Goal: Check status: Check status

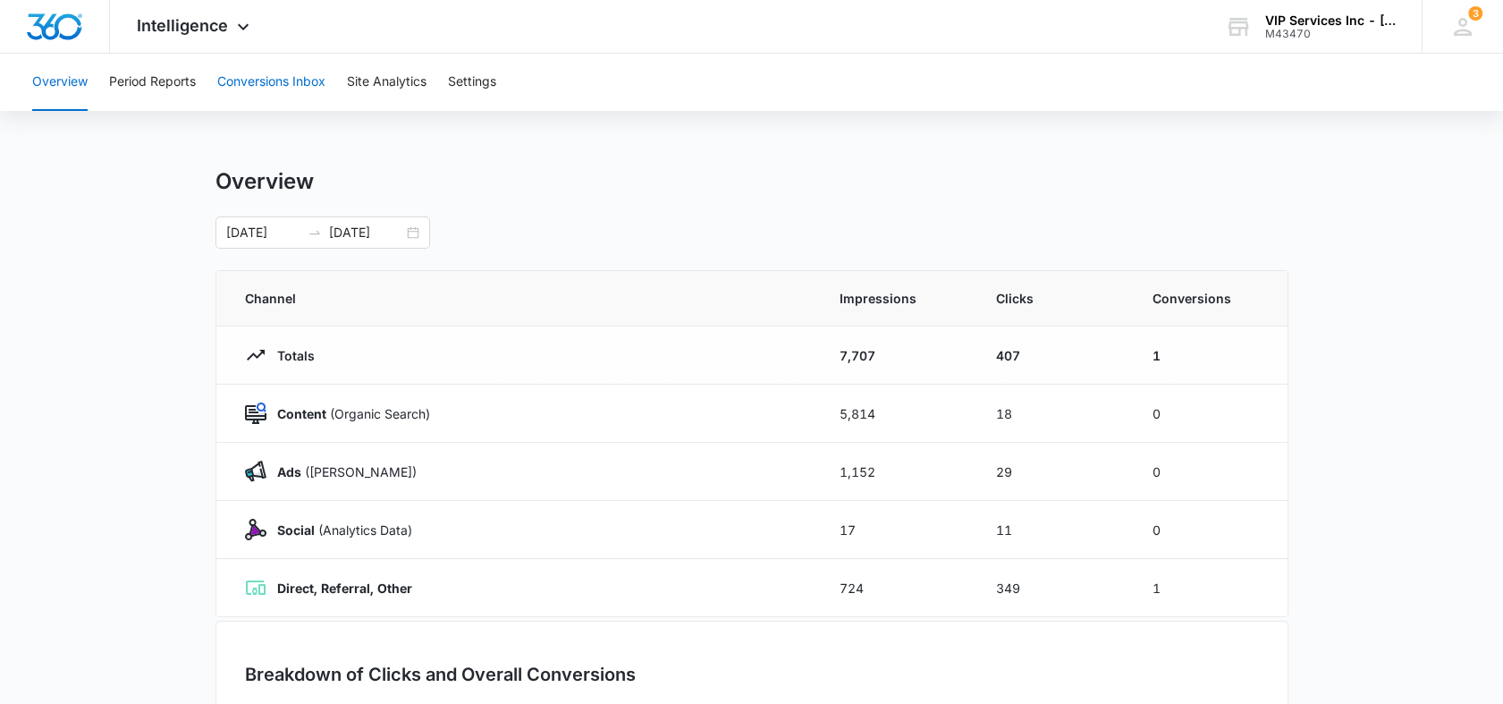
click at [257, 79] on button "Conversions Inbox" at bounding box center [271, 82] width 108 height 57
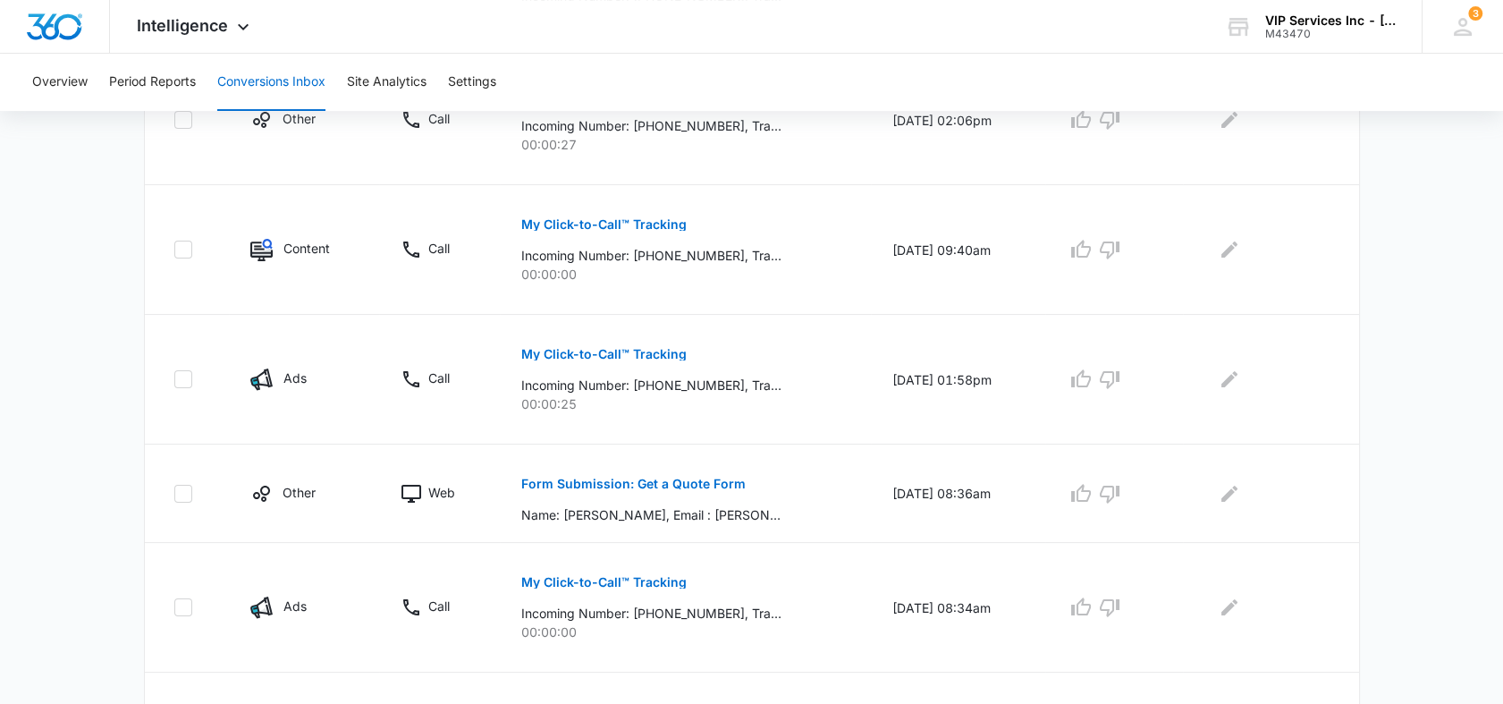
scroll to position [1147, 0]
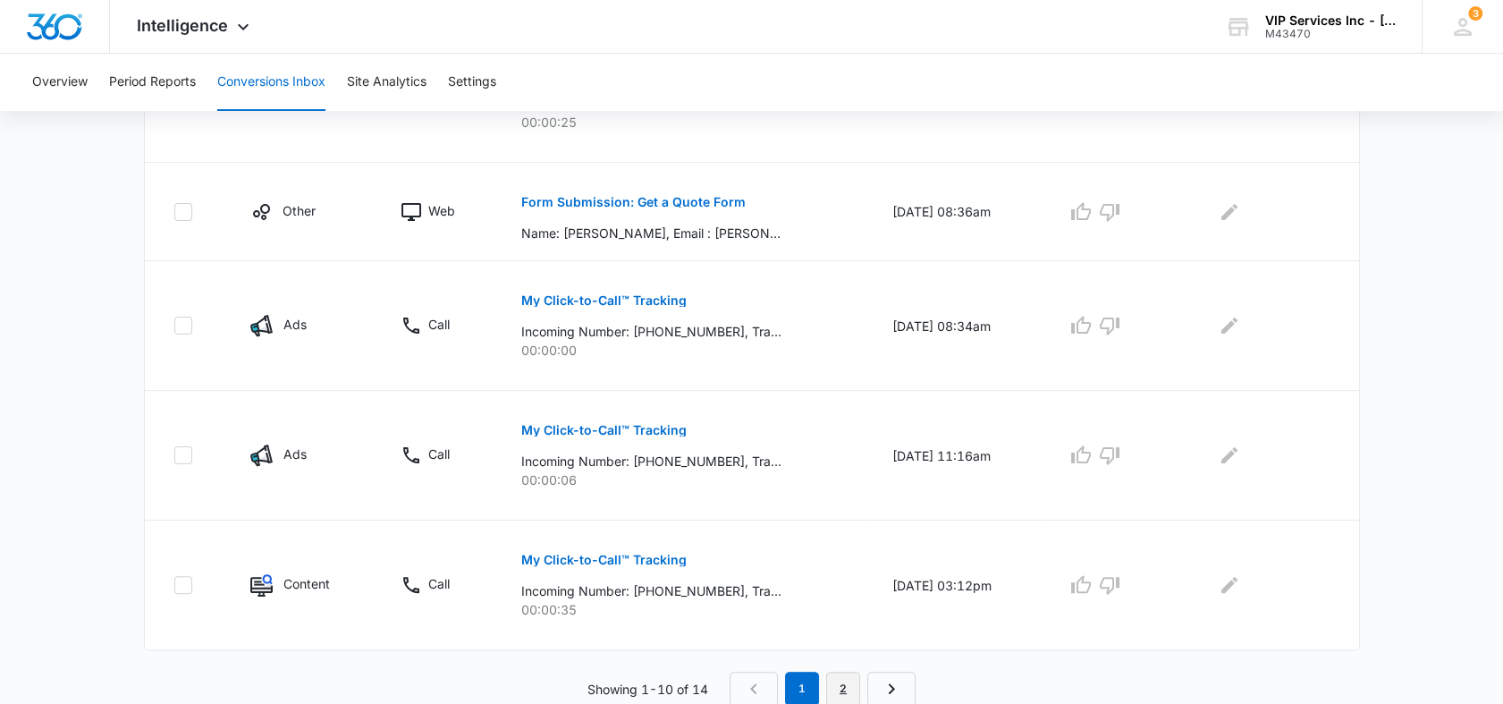
click at [838, 693] on link "2" at bounding box center [843, 688] width 34 height 34
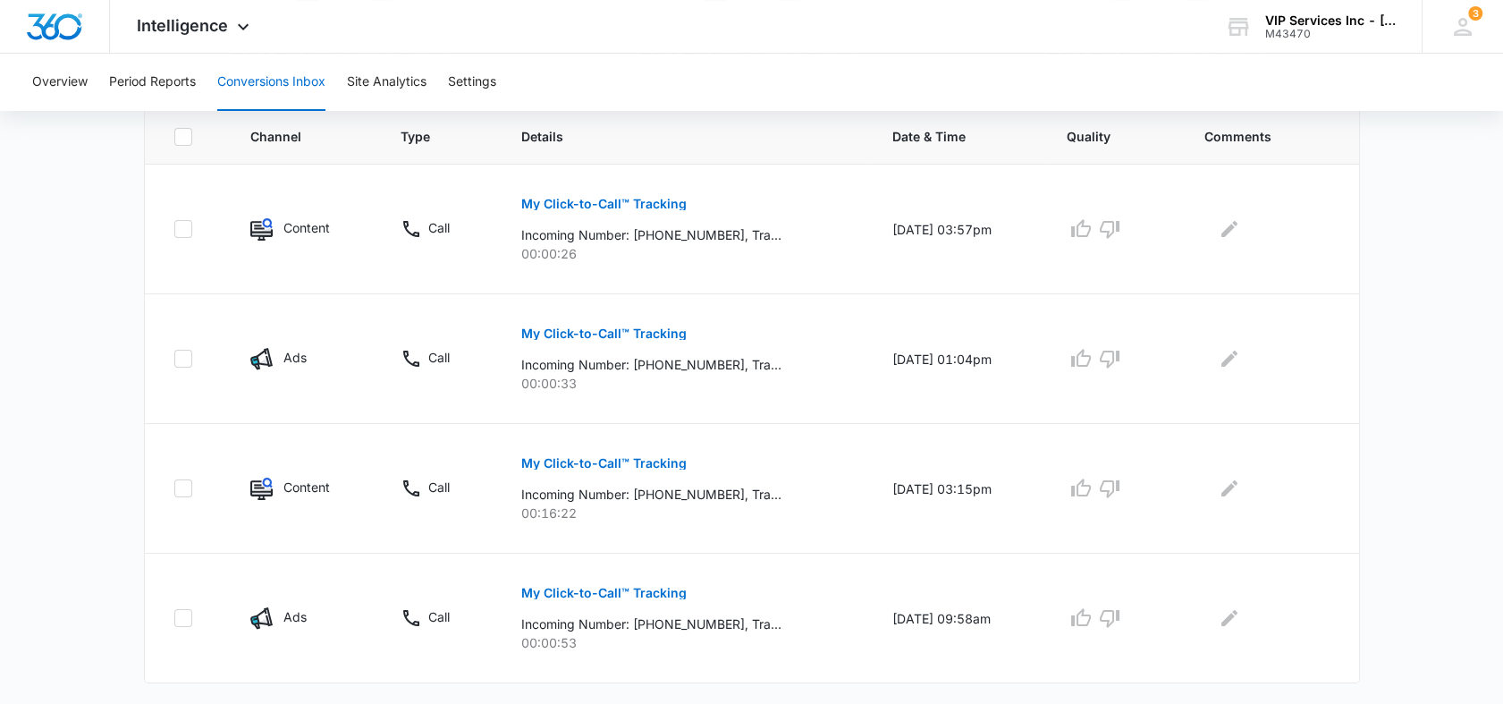
scroll to position [433, 0]
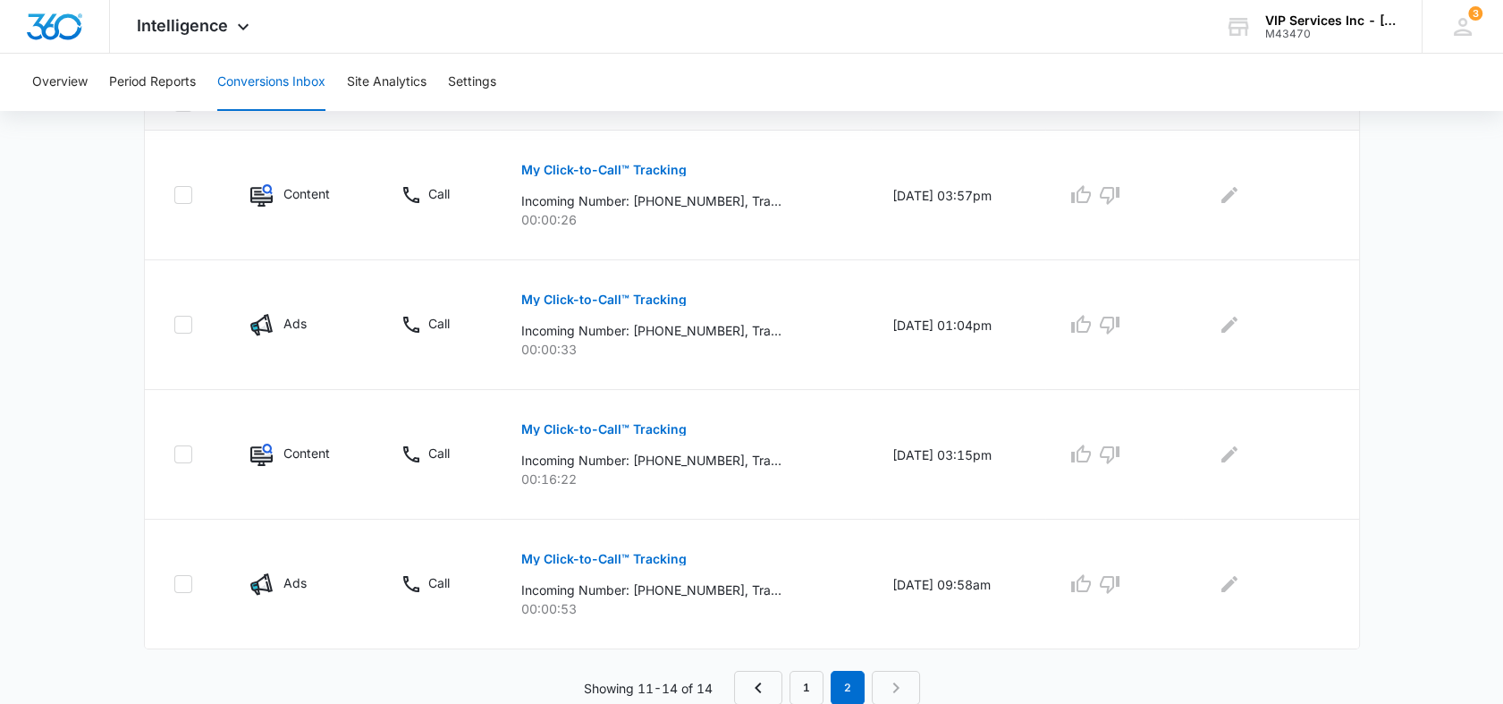
click at [901, 687] on nav "1 2" at bounding box center [827, 687] width 186 height 34
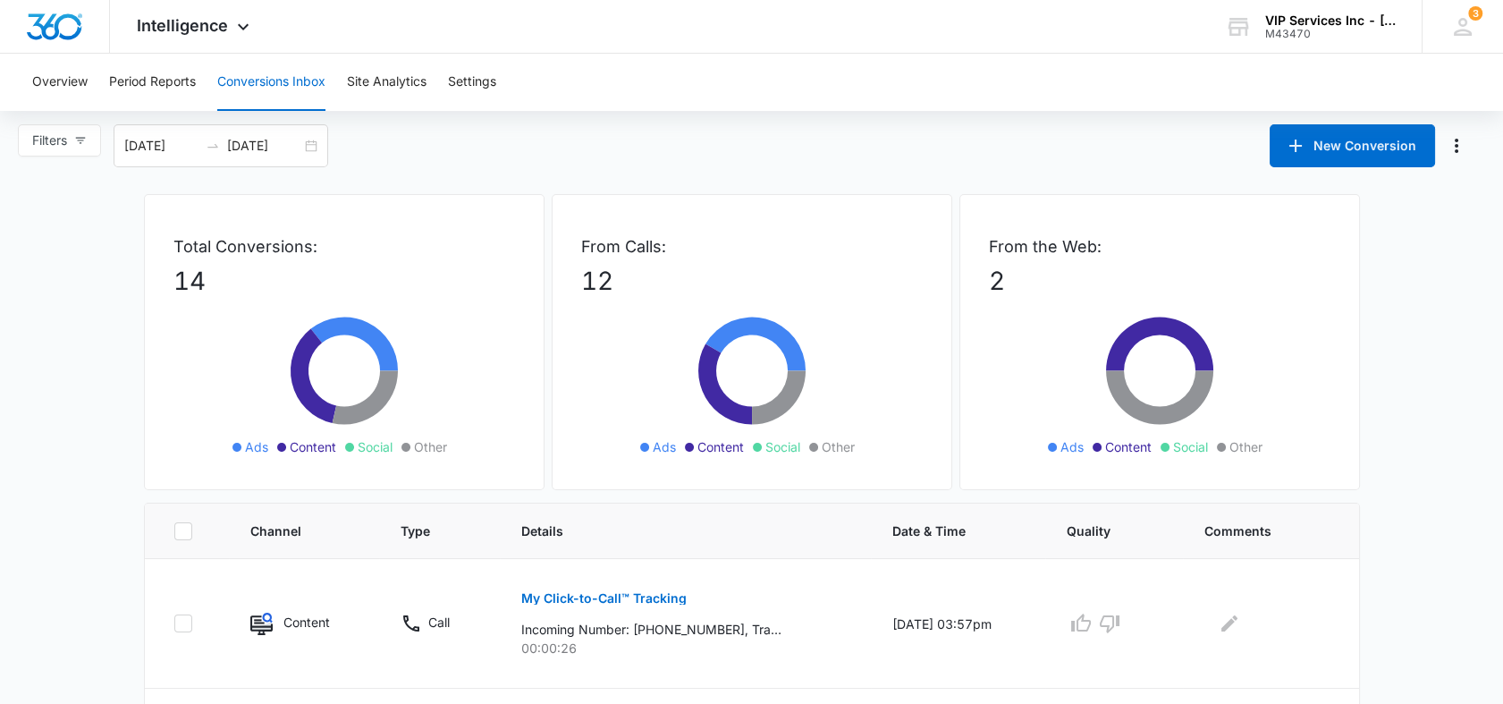
scroll to position [0, 0]
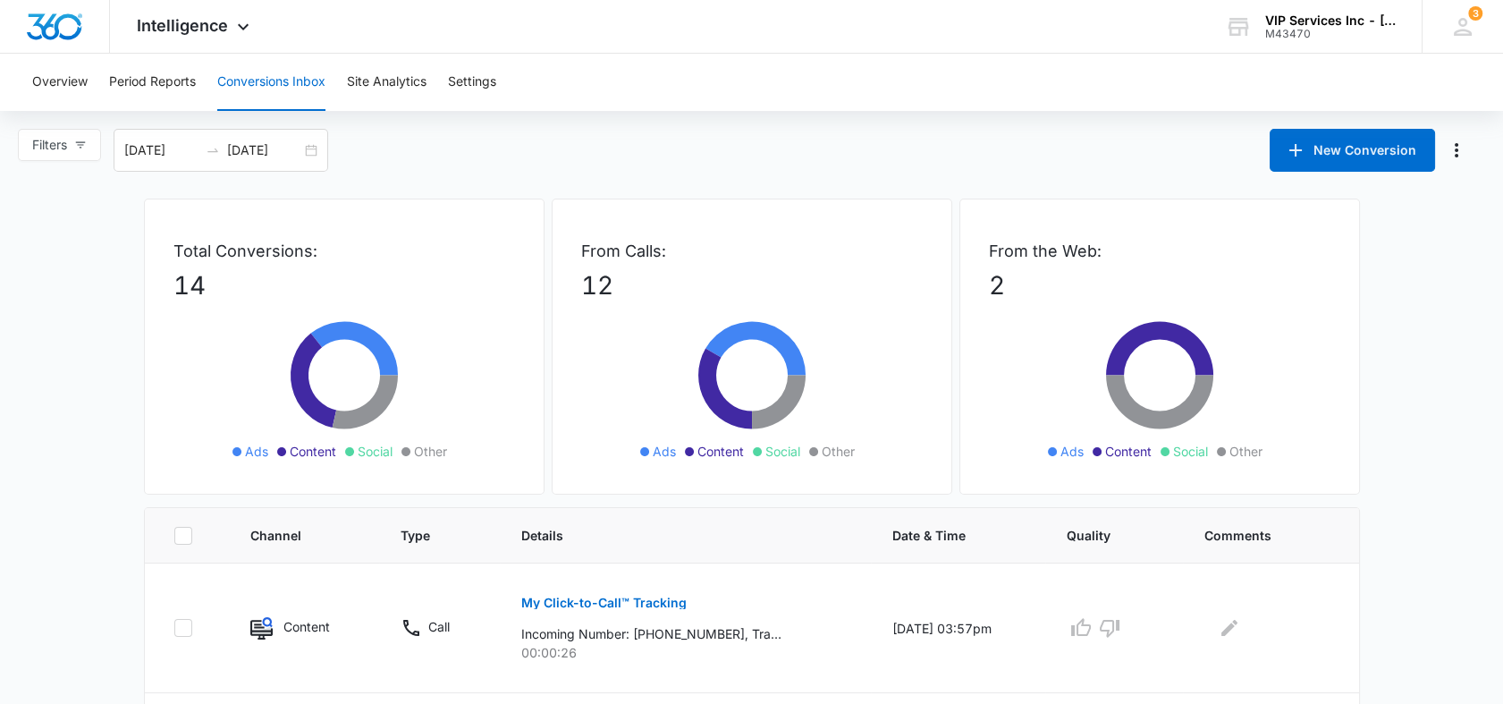
click at [249, 150] on input "[DATE]" at bounding box center [264, 150] width 74 height 20
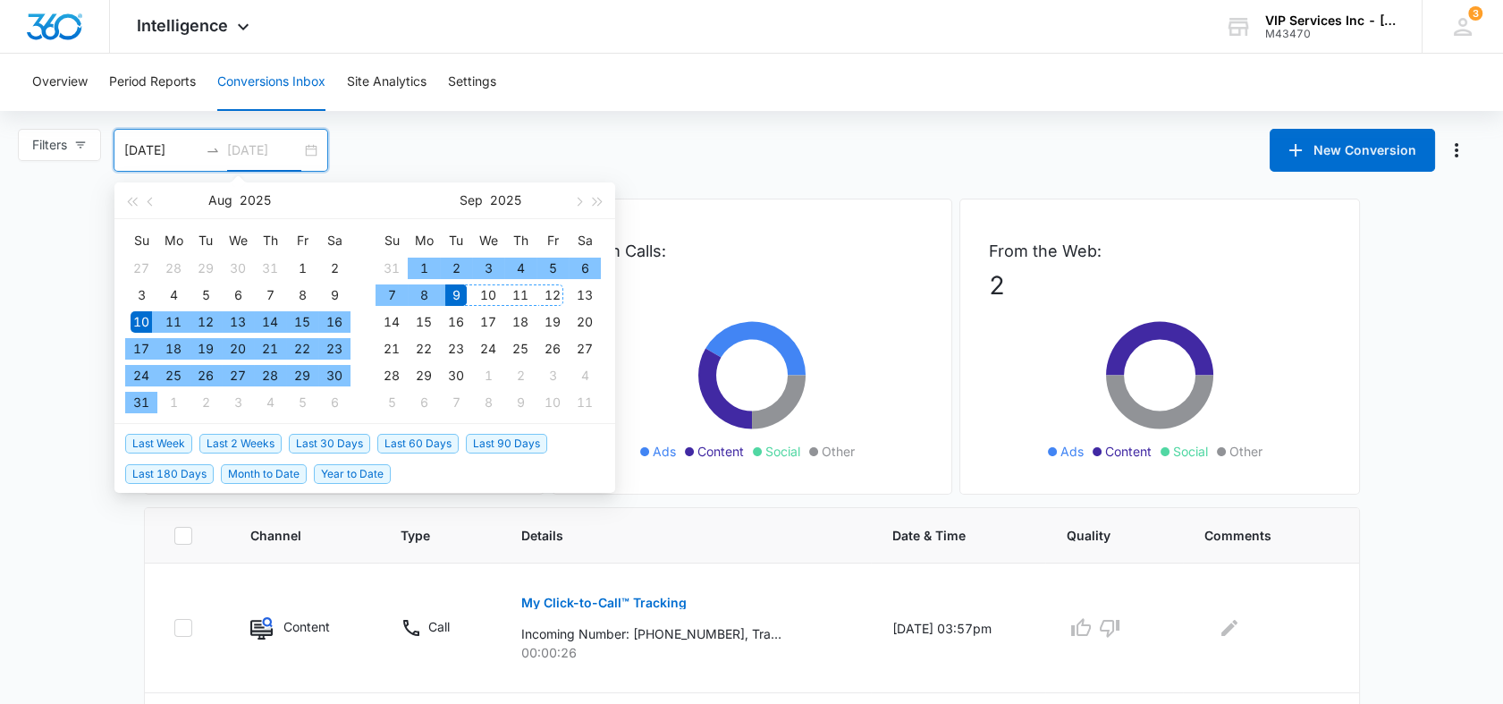
type input "[DATE]"
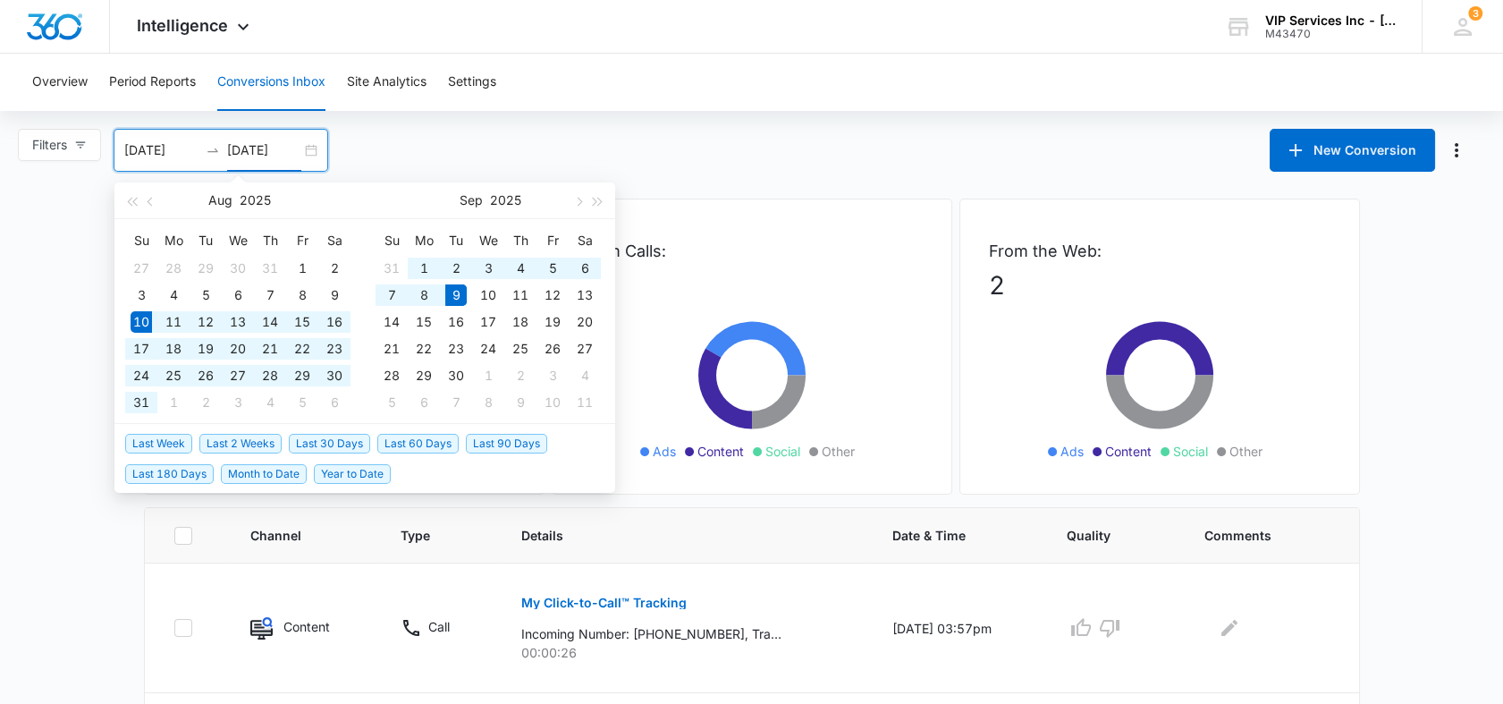
click at [605, 143] on div "Filters [DATE] [DATE] New Conversion [DATE] Su Mo Tu We Th Fr Sa 27 28 29 30 31…" at bounding box center [751, 150] width 1503 height 43
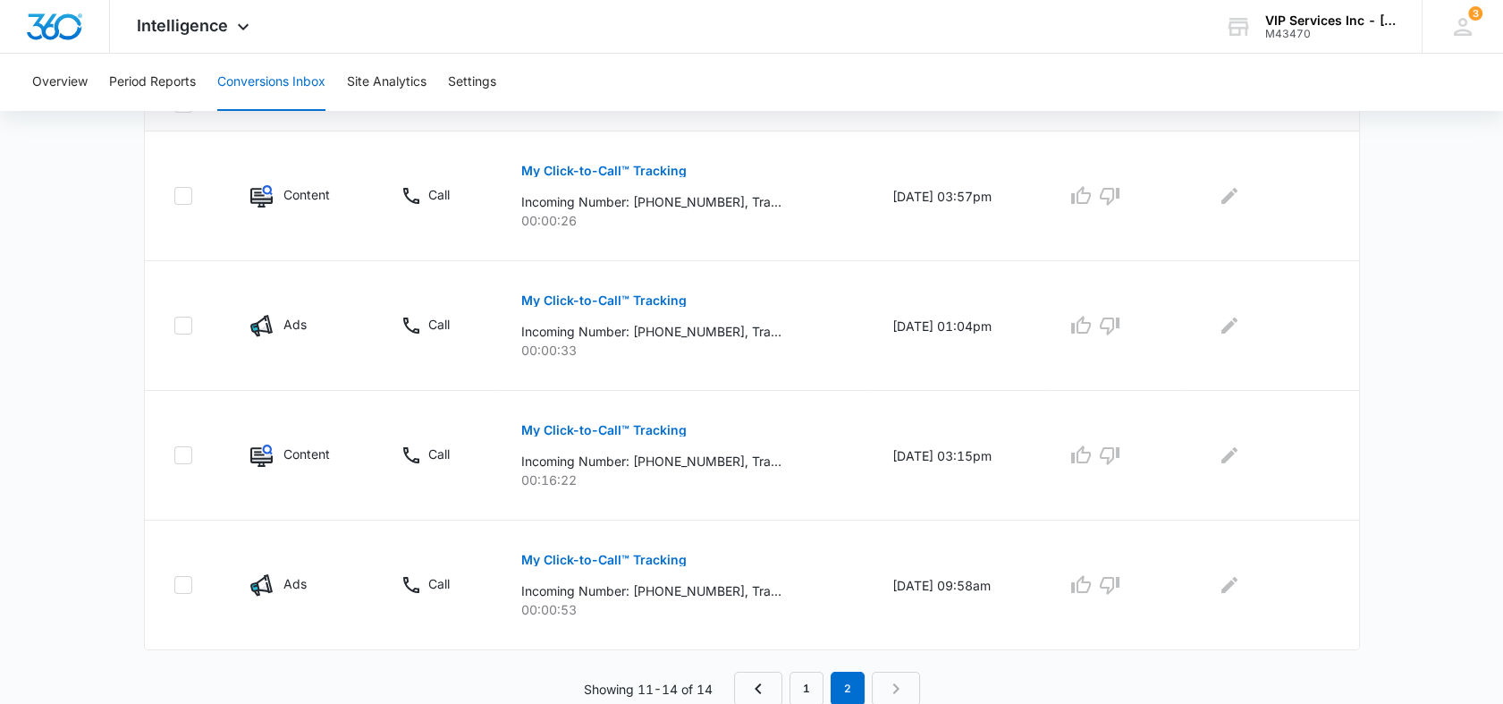
scroll to position [433, 0]
click at [798, 692] on link "1" at bounding box center [806, 687] width 34 height 34
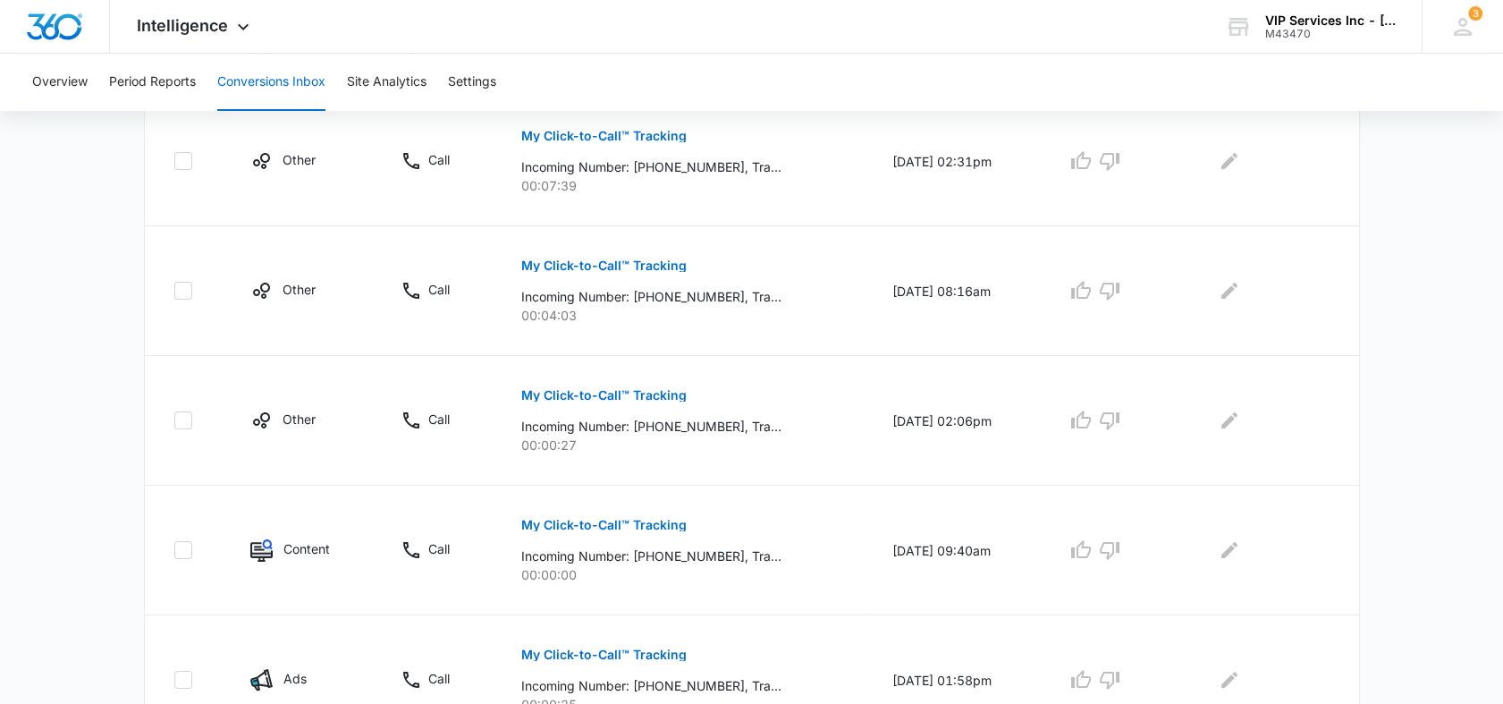
scroll to position [695, 0]
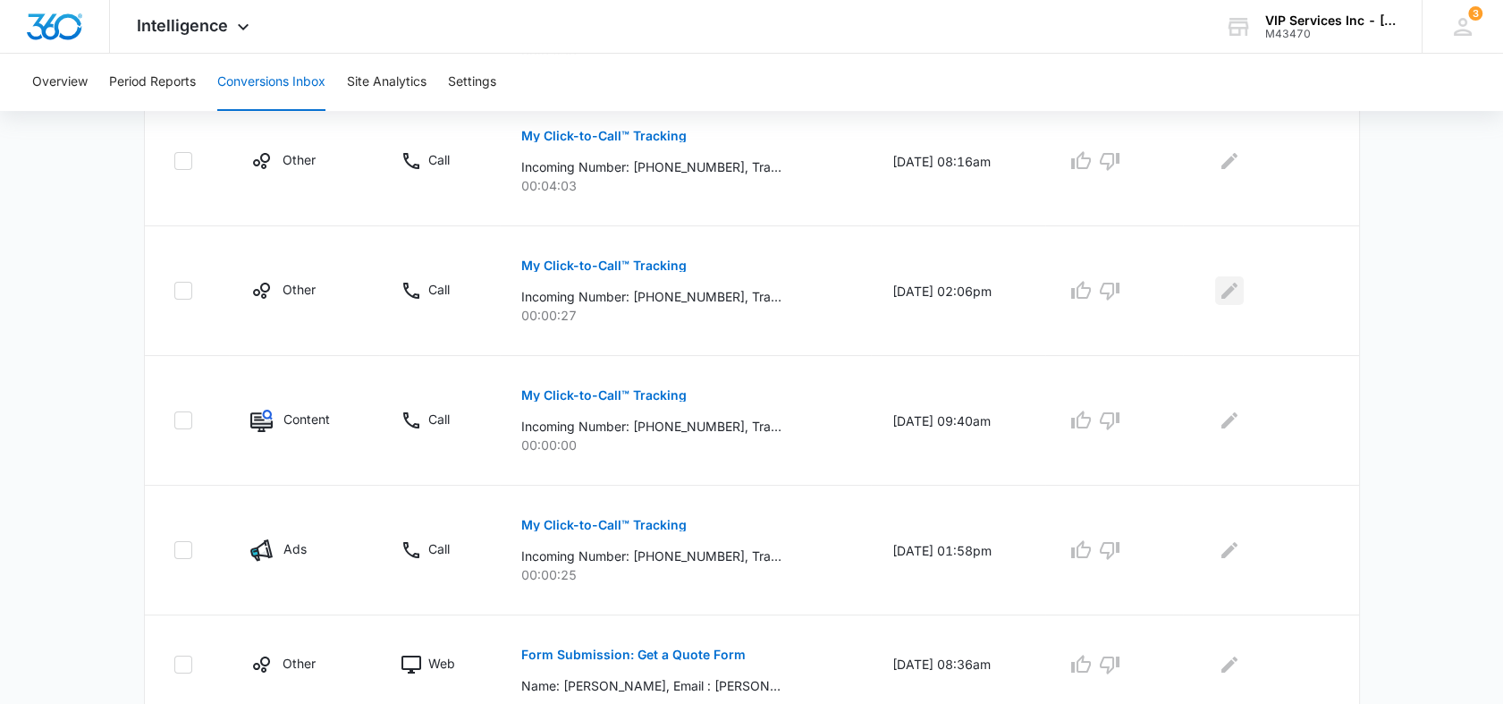
click at [1232, 293] on icon "Edit Comments" at bounding box center [1229, 291] width 16 height 16
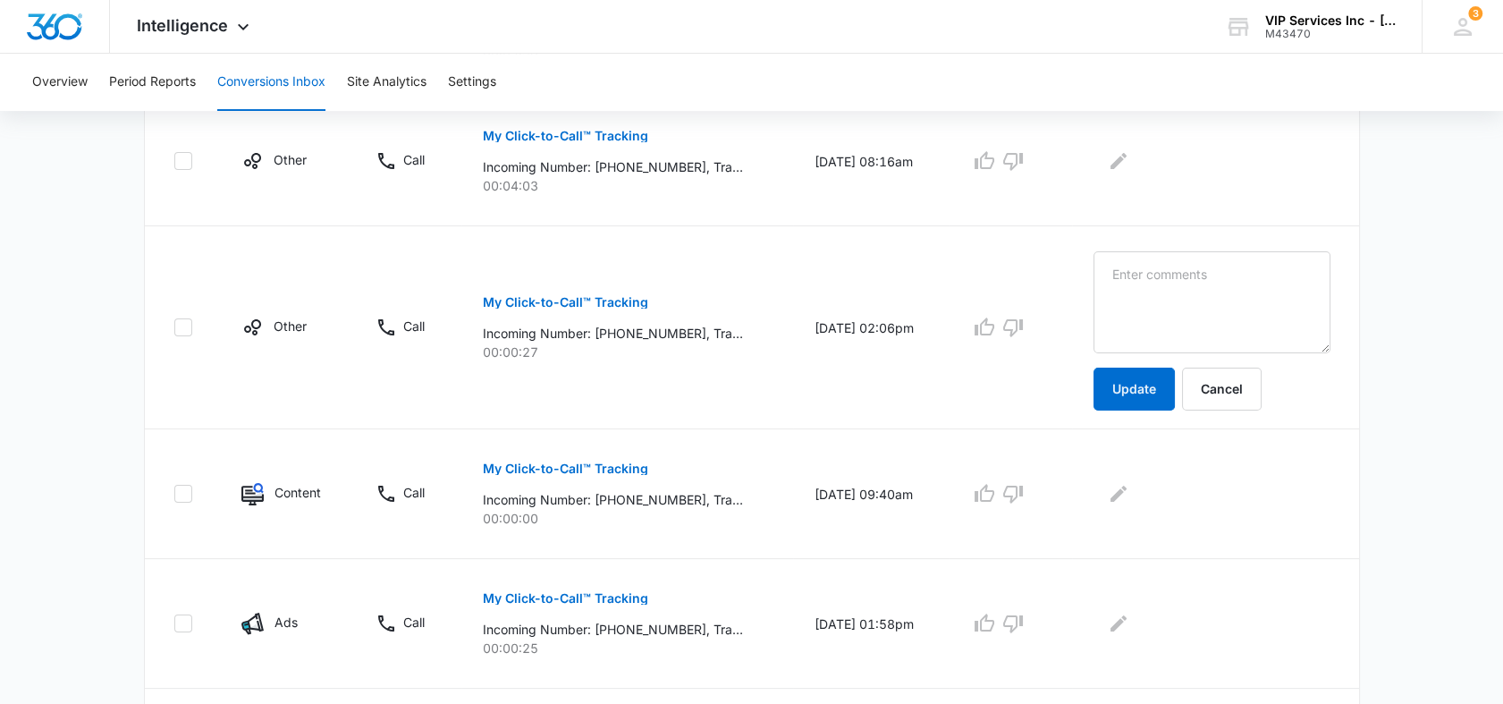
click at [727, 346] on p "00:00:27" at bounding box center [627, 351] width 289 height 19
click at [573, 305] on p "My Click-to-Call™ Tracking" at bounding box center [565, 302] width 165 height 13
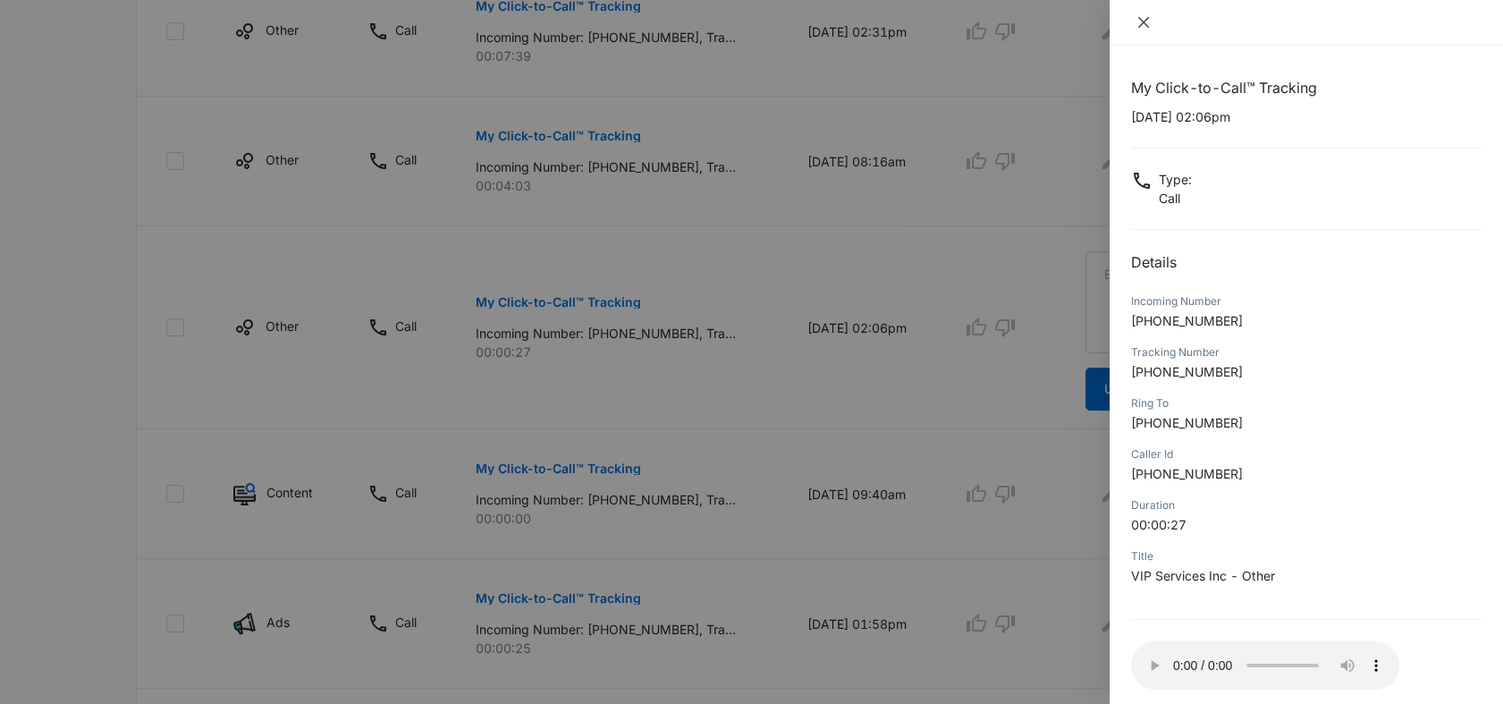
click at [1136, 21] on icon "close" at bounding box center [1143, 22] width 14 height 14
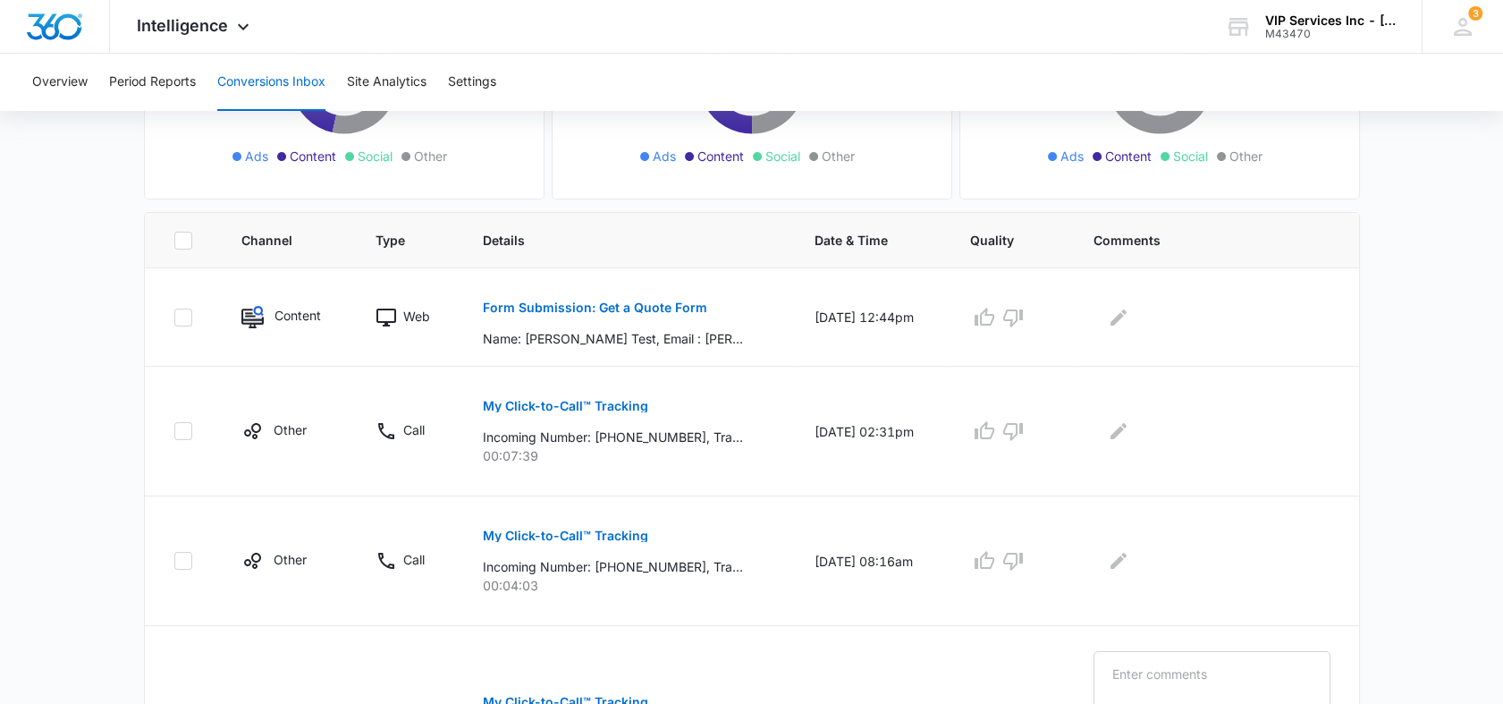
scroll to position [298, 0]
click at [611, 401] on p "My Click-to-Call™ Tracking" at bounding box center [565, 403] width 165 height 13
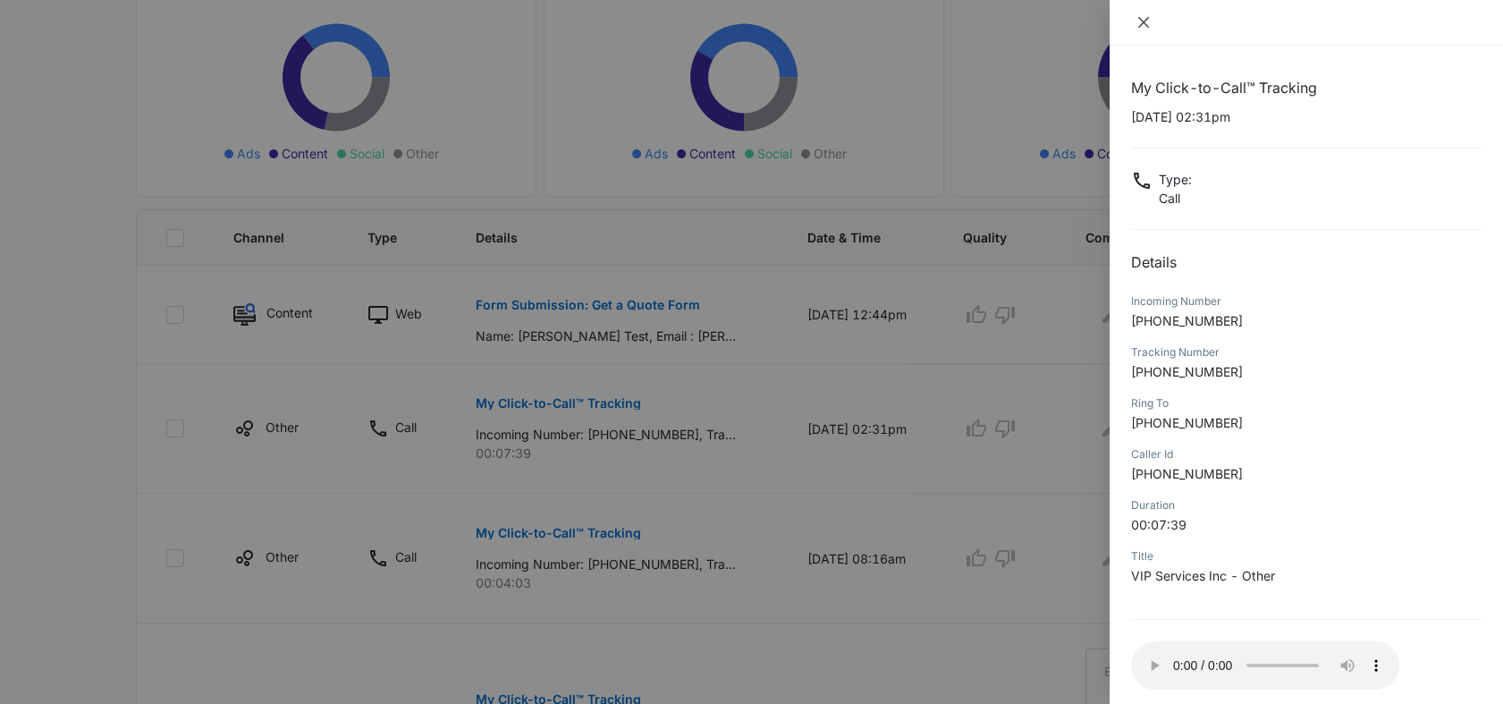
click at [1142, 15] on icon "close" at bounding box center [1143, 22] width 14 height 14
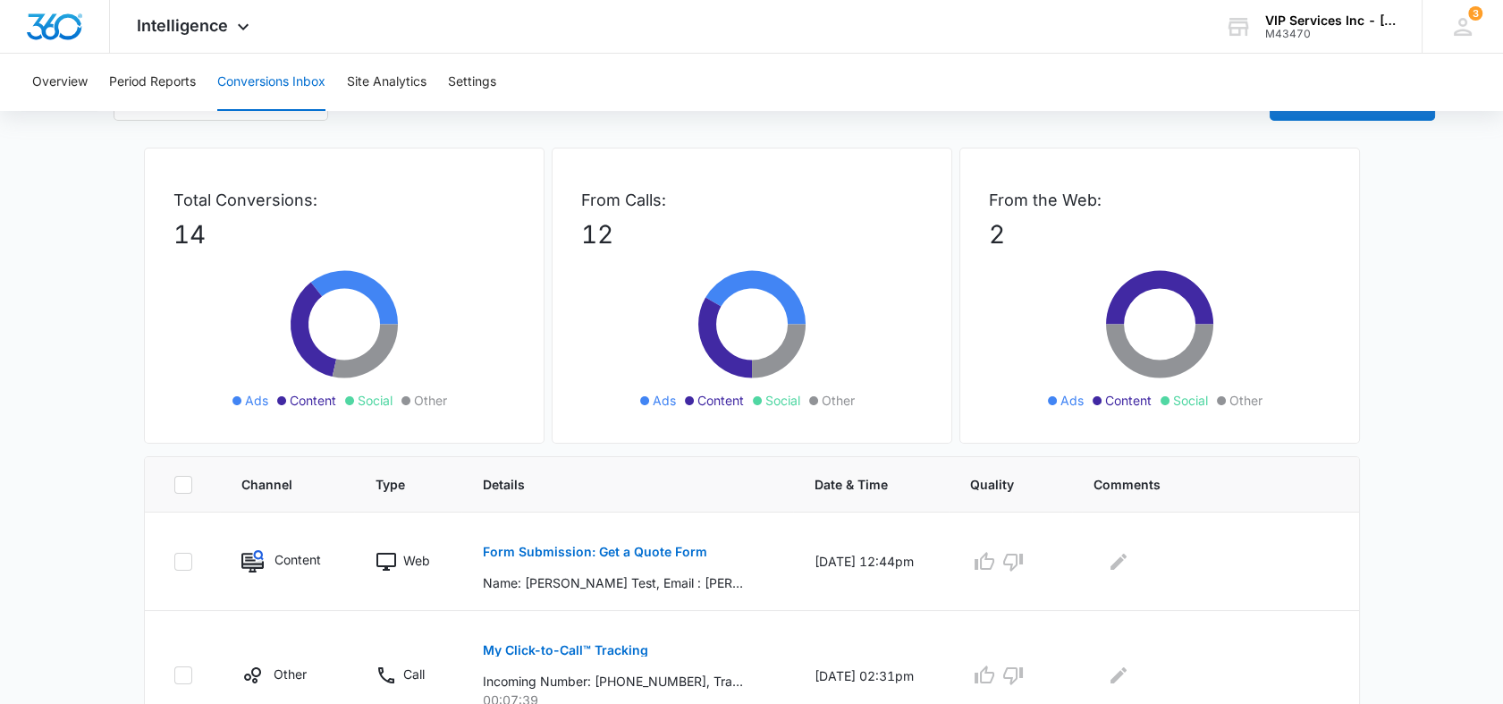
scroll to position [0, 0]
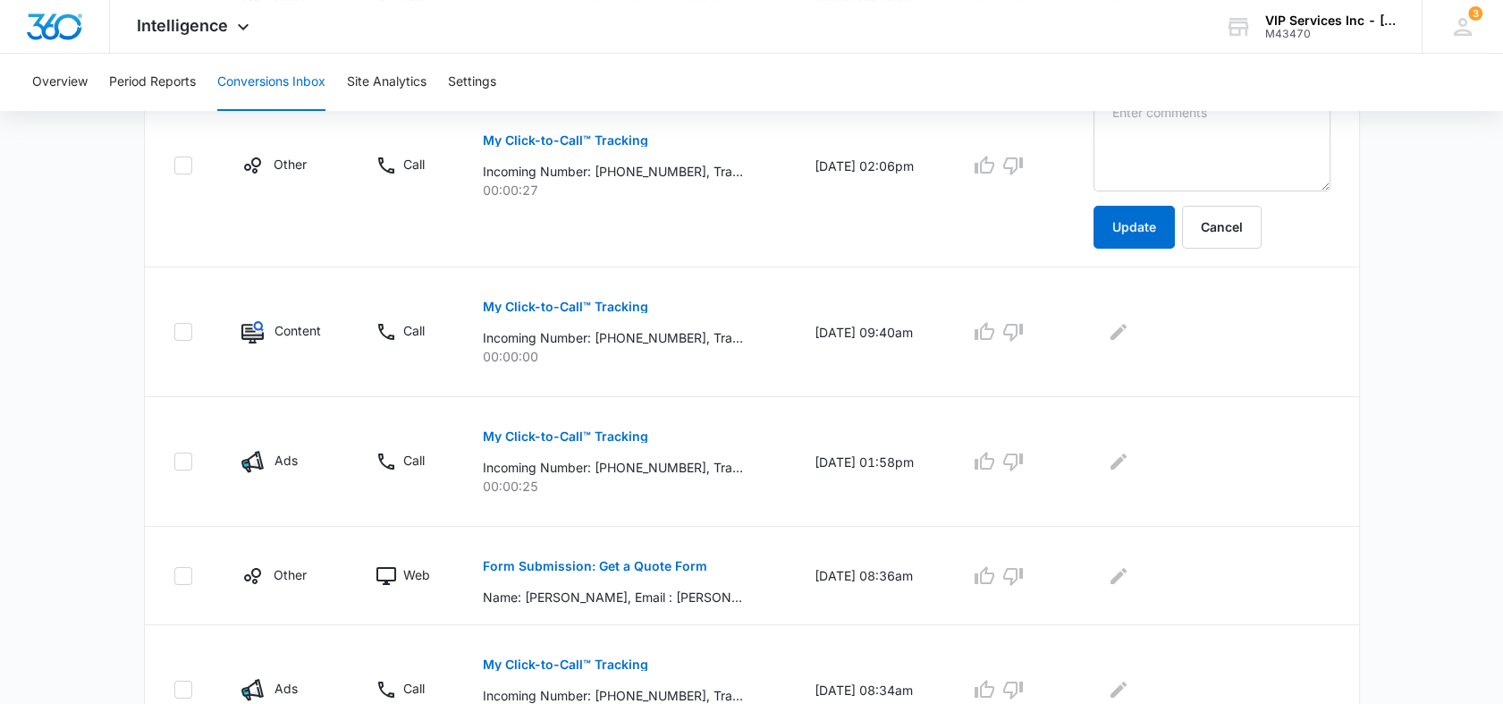
scroll to position [894, 0]
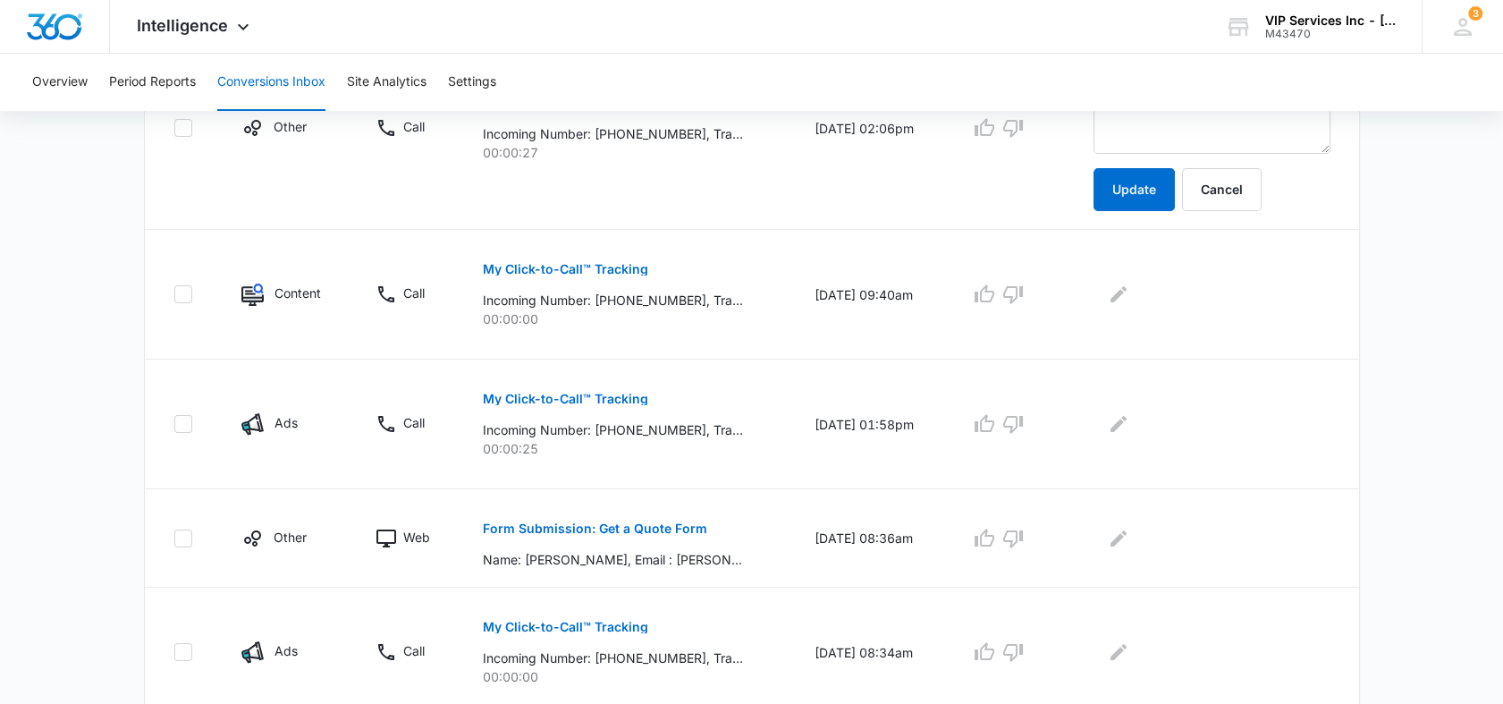
click at [279, 423] on p "Ads" at bounding box center [285, 422] width 23 height 19
click at [512, 407] on button "My Click-to-Call™ Tracking" at bounding box center [565, 398] width 165 height 43
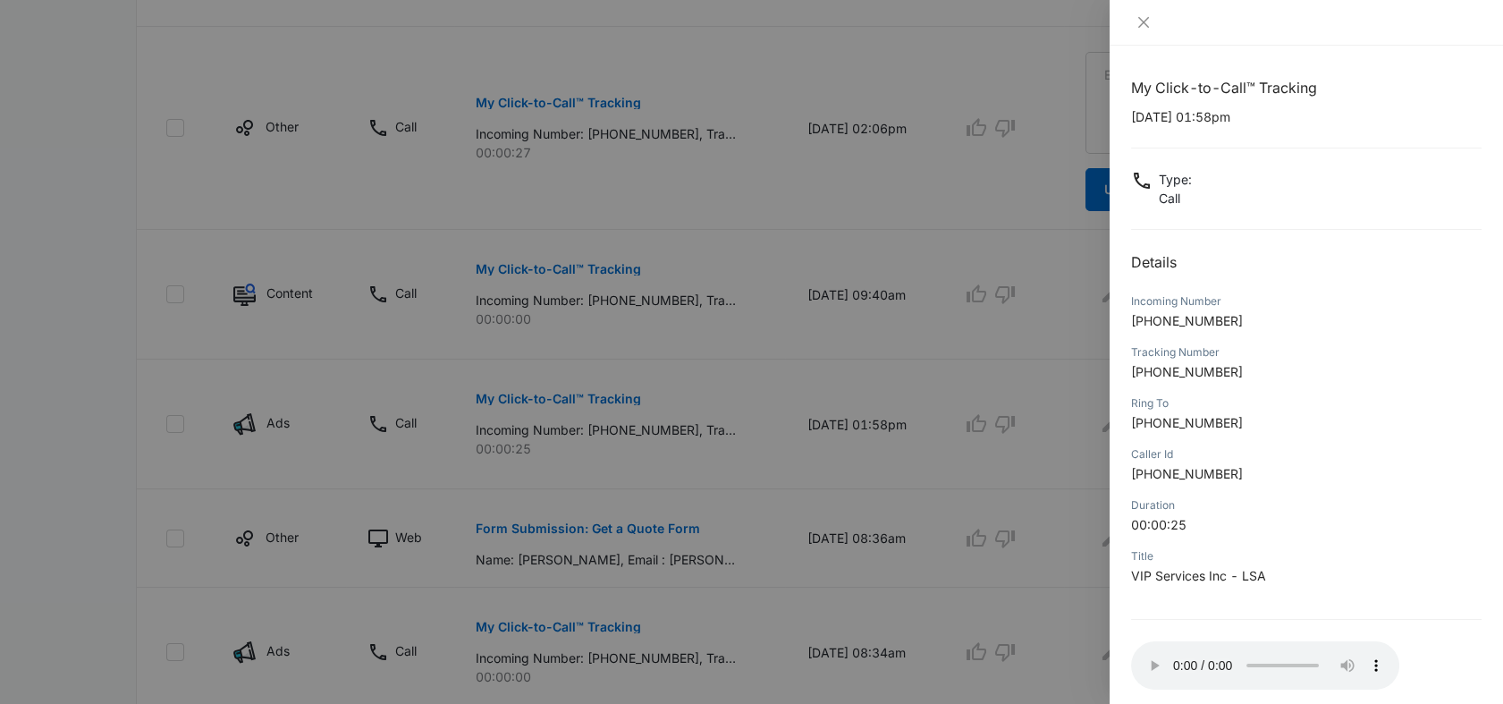
click at [126, 466] on div at bounding box center [751, 352] width 1503 height 704
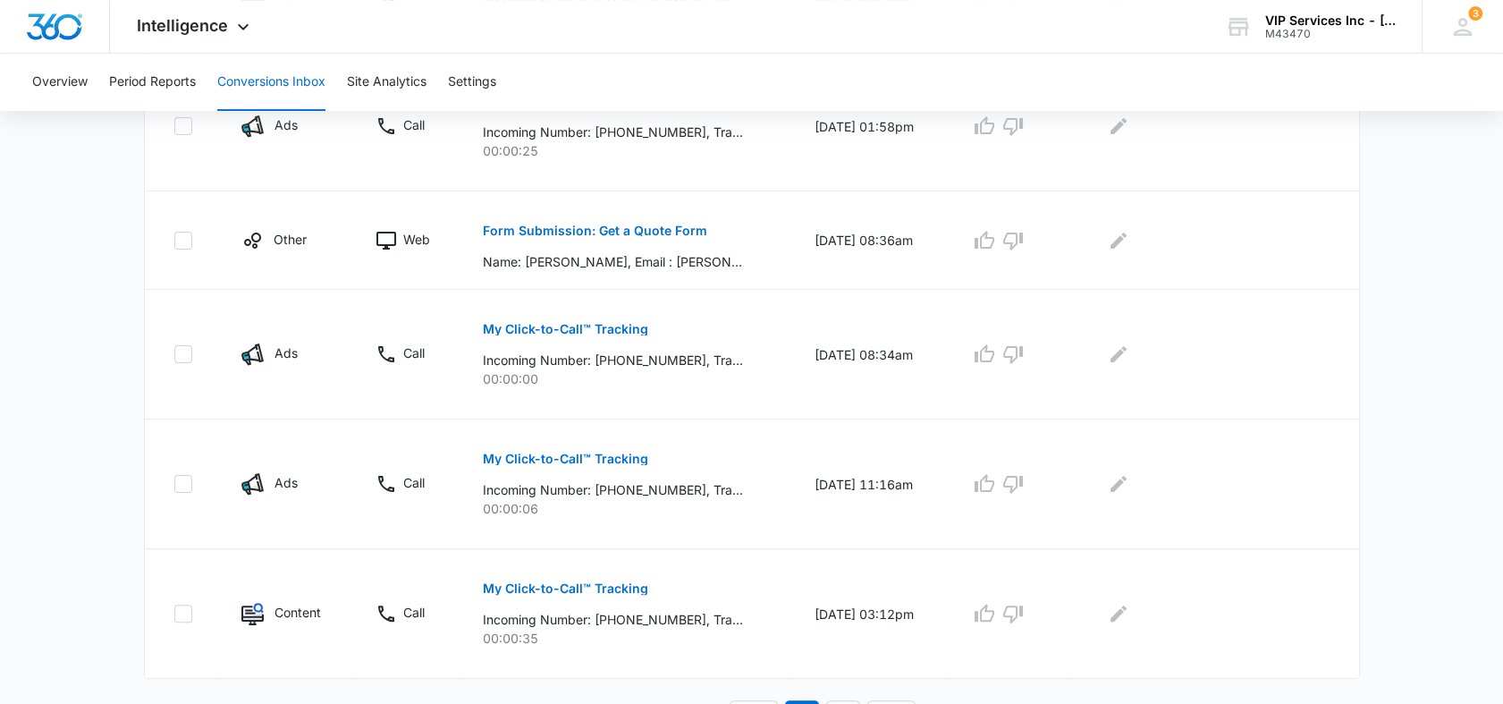
scroll to position [1220, 0]
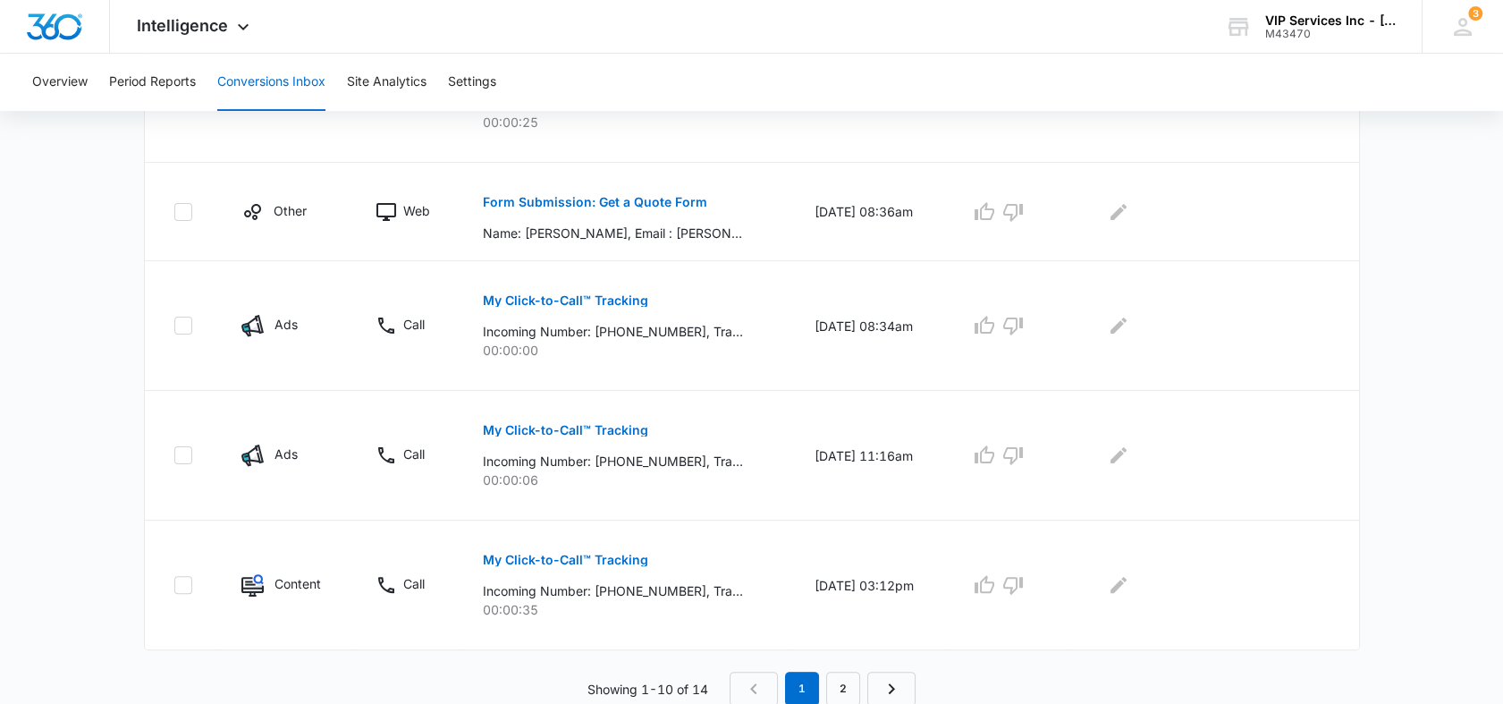
click at [276, 450] on p "Ads" at bounding box center [285, 453] width 23 height 19
click at [561, 428] on p "My Click-to-Call™ Tracking" at bounding box center [565, 430] width 165 height 13
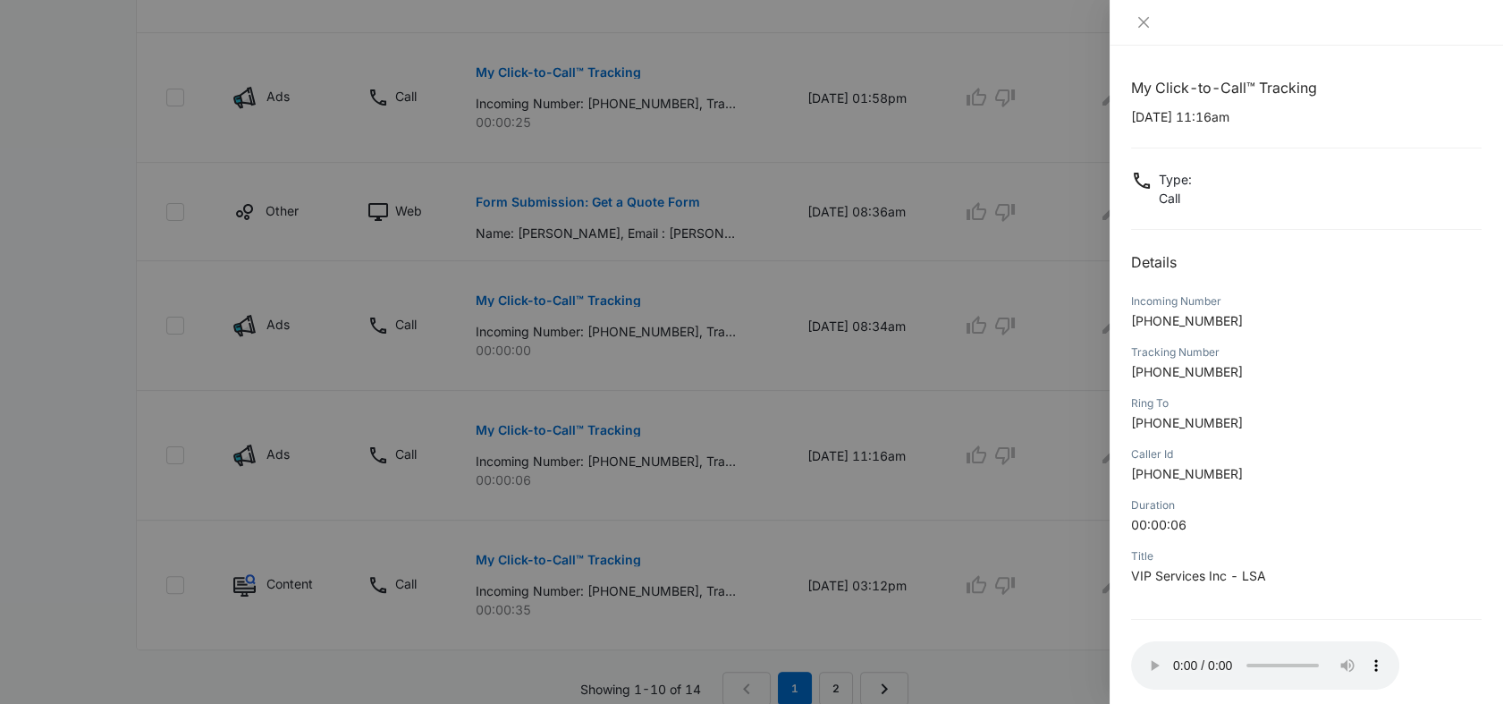
scroll to position [1121, 0]
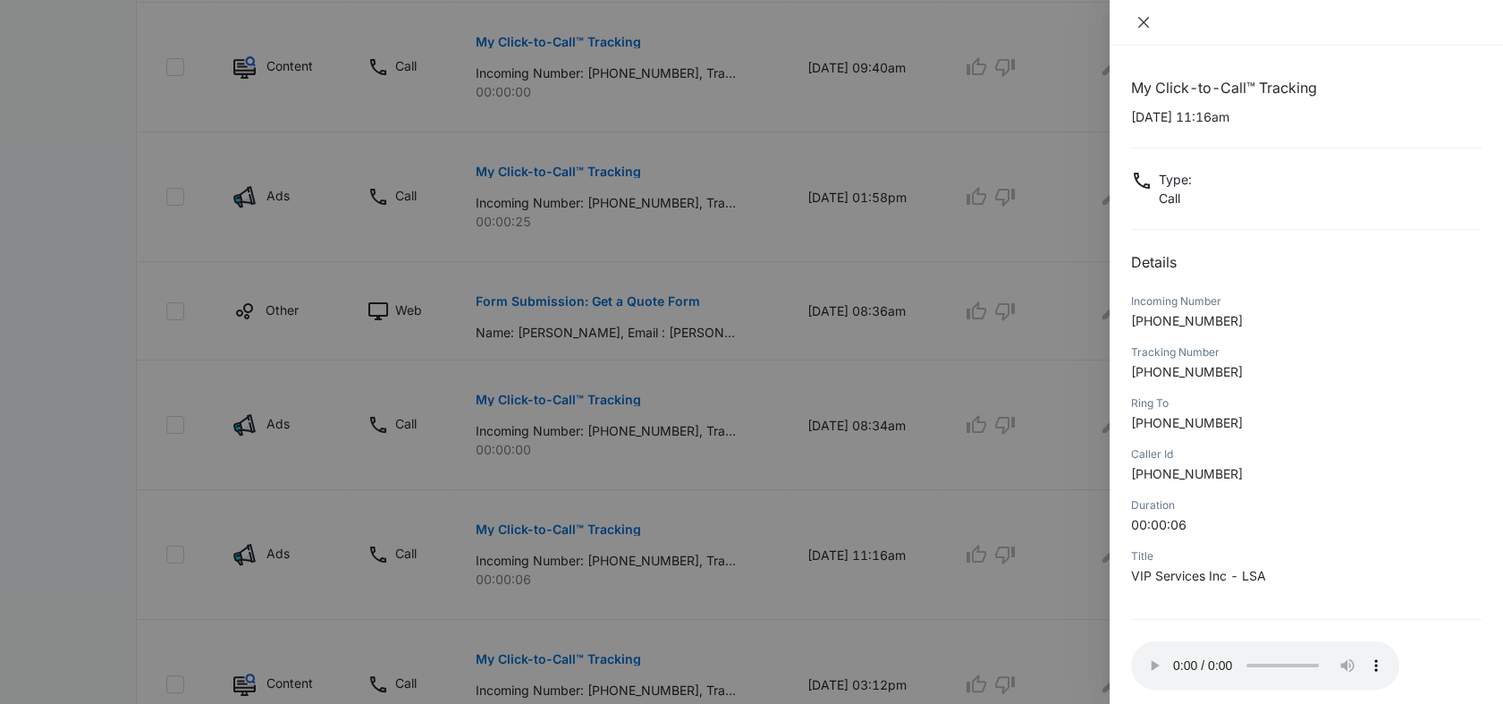
click at [1148, 15] on icon "close" at bounding box center [1143, 22] width 14 height 14
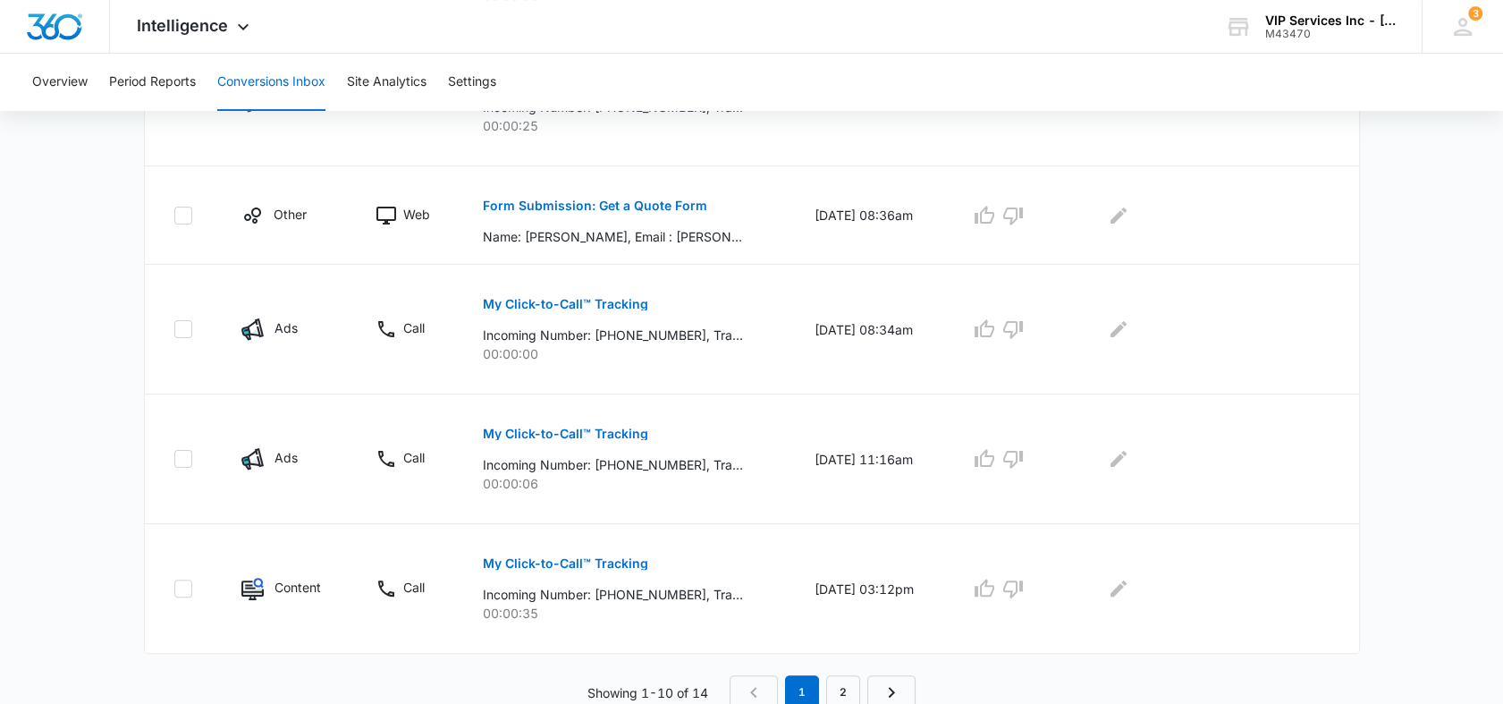
scroll to position [1220, 0]
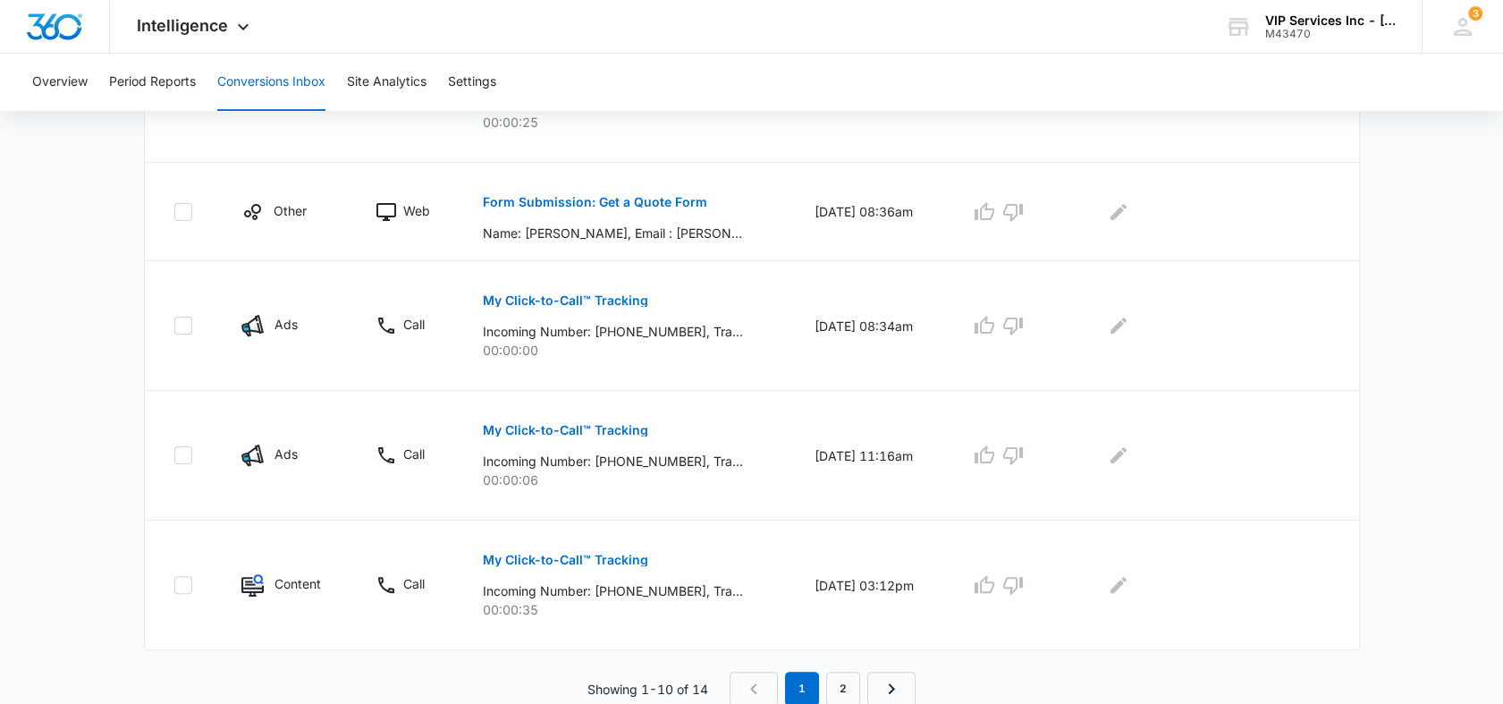
click at [305, 579] on p "Content" at bounding box center [297, 583] width 46 height 19
click at [594, 559] on p "My Click-to-Call™ Tracking" at bounding box center [565, 559] width 165 height 13
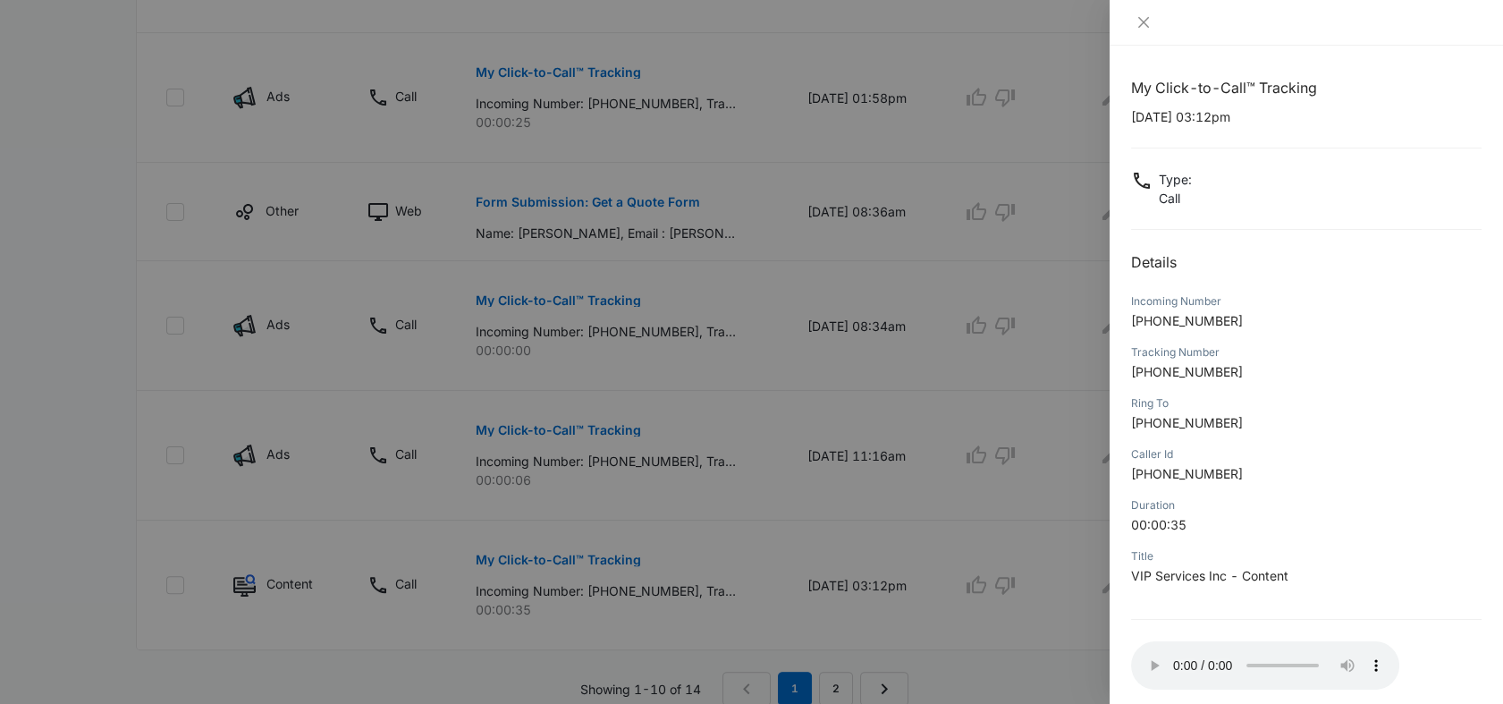
click at [35, 467] on div at bounding box center [751, 352] width 1503 height 704
